Goal: Go to known website: Go to known website

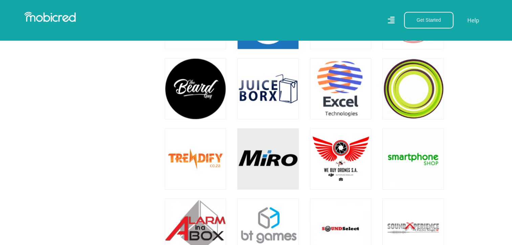
scroll to position [1383, 0]
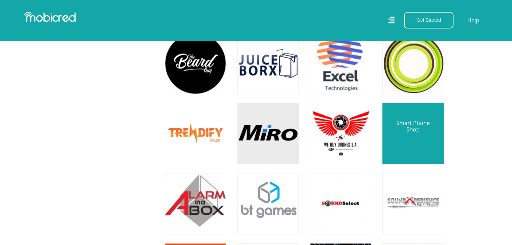
click at [414, 130] on link at bounding box center [413, 133] width 72 height 72
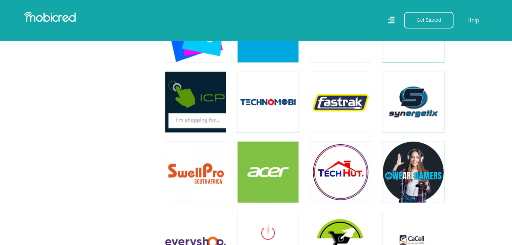
scroll to position [1830, 0]
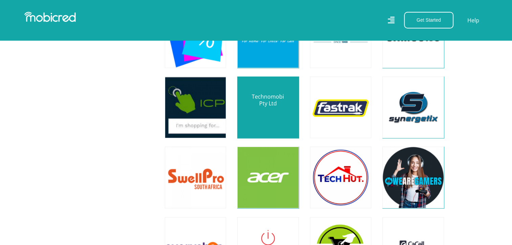
click at [275, 106] on link at bounding box center [268, 107] width 72 height 72
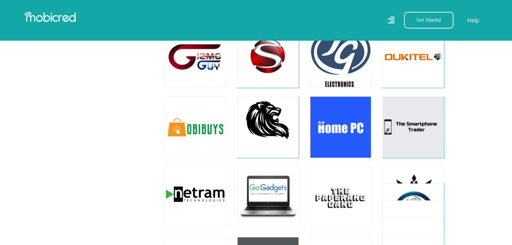
scroll to position [3271, 0]
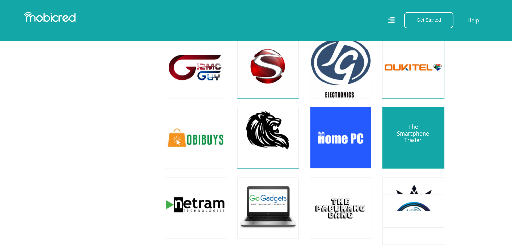
click at [416, 141] on link at bounding box center [413, 138] width 72 height 72
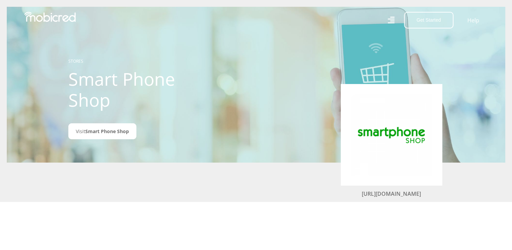
click at [374, 194] on link "https://smartphoneshop.co.za/" at bounding box center [391, 193] width 59 height 7
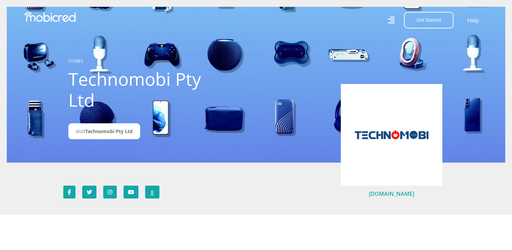
click at [385, 193] on link "www.technomob.co.za" at bounding box center [391, 193] width 45 height 7
click at [401, 194] on link "www.technomob.co.za" at bounding box center [391, 193] width 45 height 7
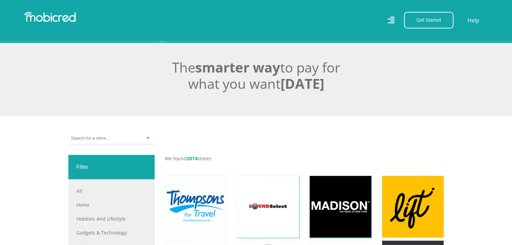
scroll to position [128, 0]
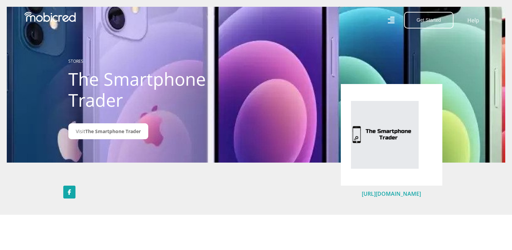
click at [375, 194] on link "[URL][DOMAIN_NAME]" at bounding box center [391, 193] width 59 height 7
